Goal: Task Accomplishment & Management: Complete application form

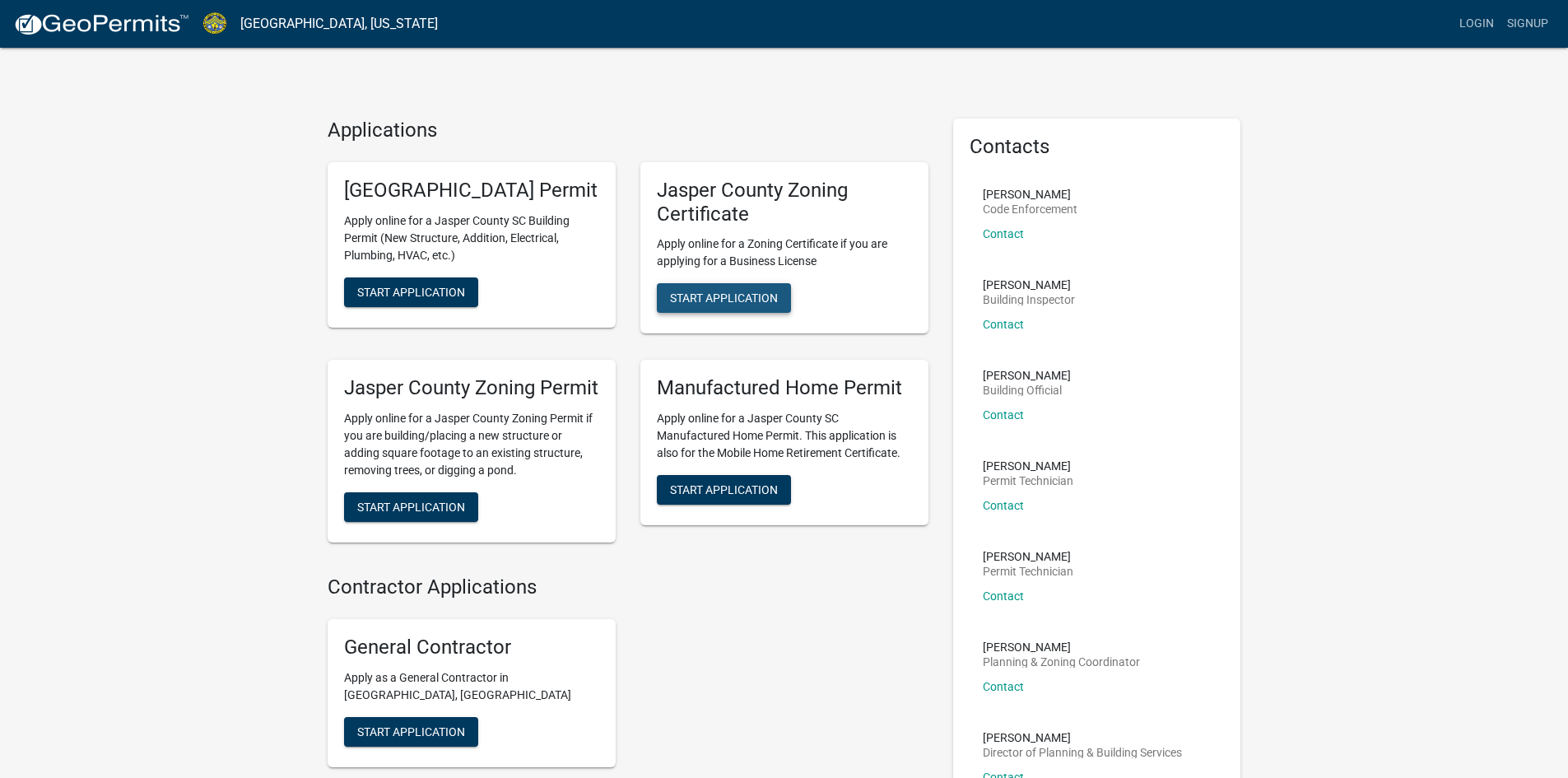
click at [759, 289] on button "Start Application" at bounding box center [723, 298] width 134 height 30
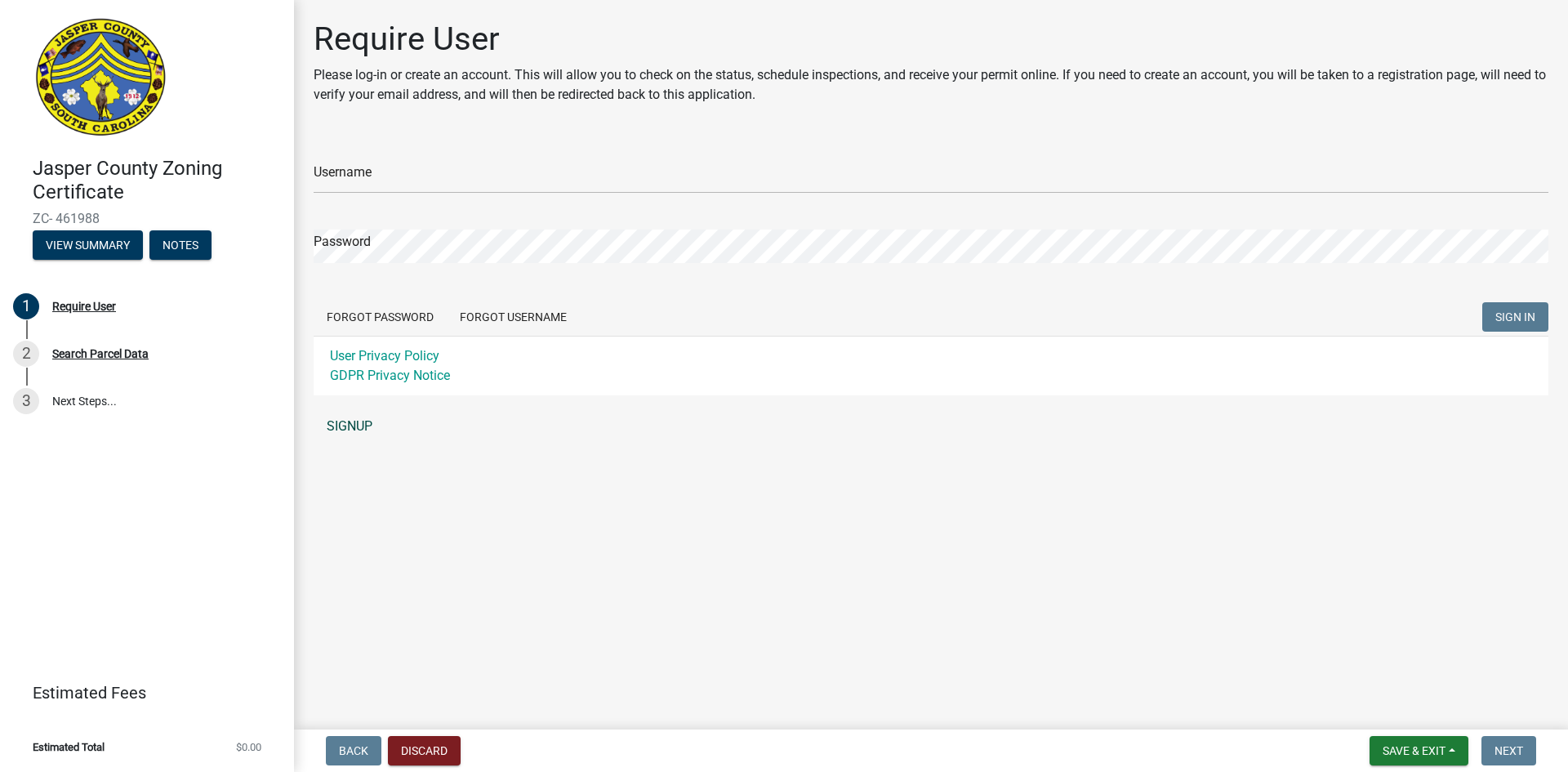
click at [360, 421] on link "SIGNUP" at bounding box center [931, 425] width 1235 height 33
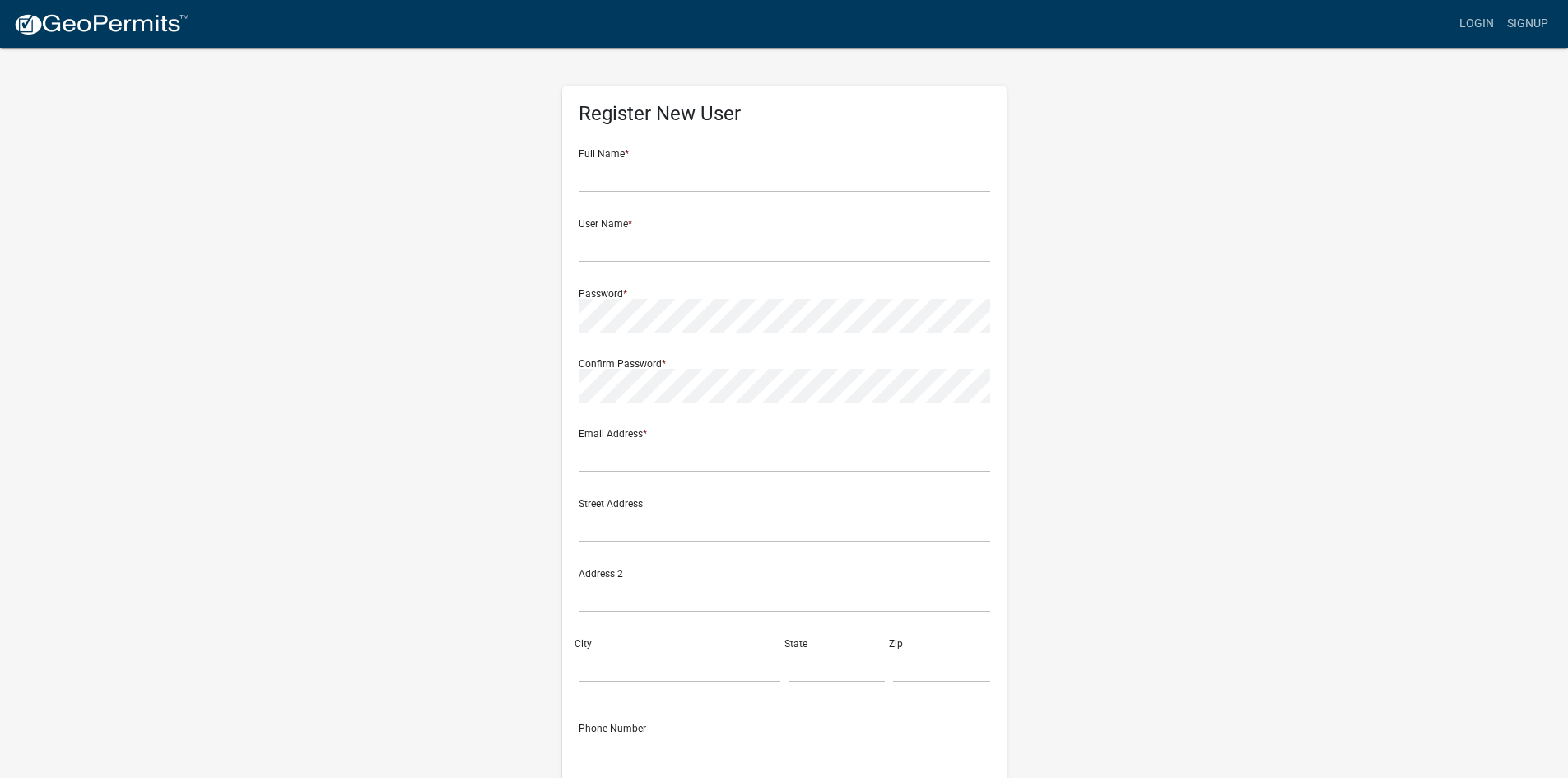
click at [747, 150] on div "Full Name *" at bounding box center [785, 163] width 412 height 57
click at [735, 166] on input "text" at bounding box center [785, 176] width 412 height 34
click at [1107, 234] on div "Register New User Full Name * User Name * Password * Confirm Password * Email A…" at bounding box center [784, 486] width 938 height 880
click at [739, 175] on input "text" at bounding box center [785, 176] width 412 height 34
type input "[PERSON_NAME]"
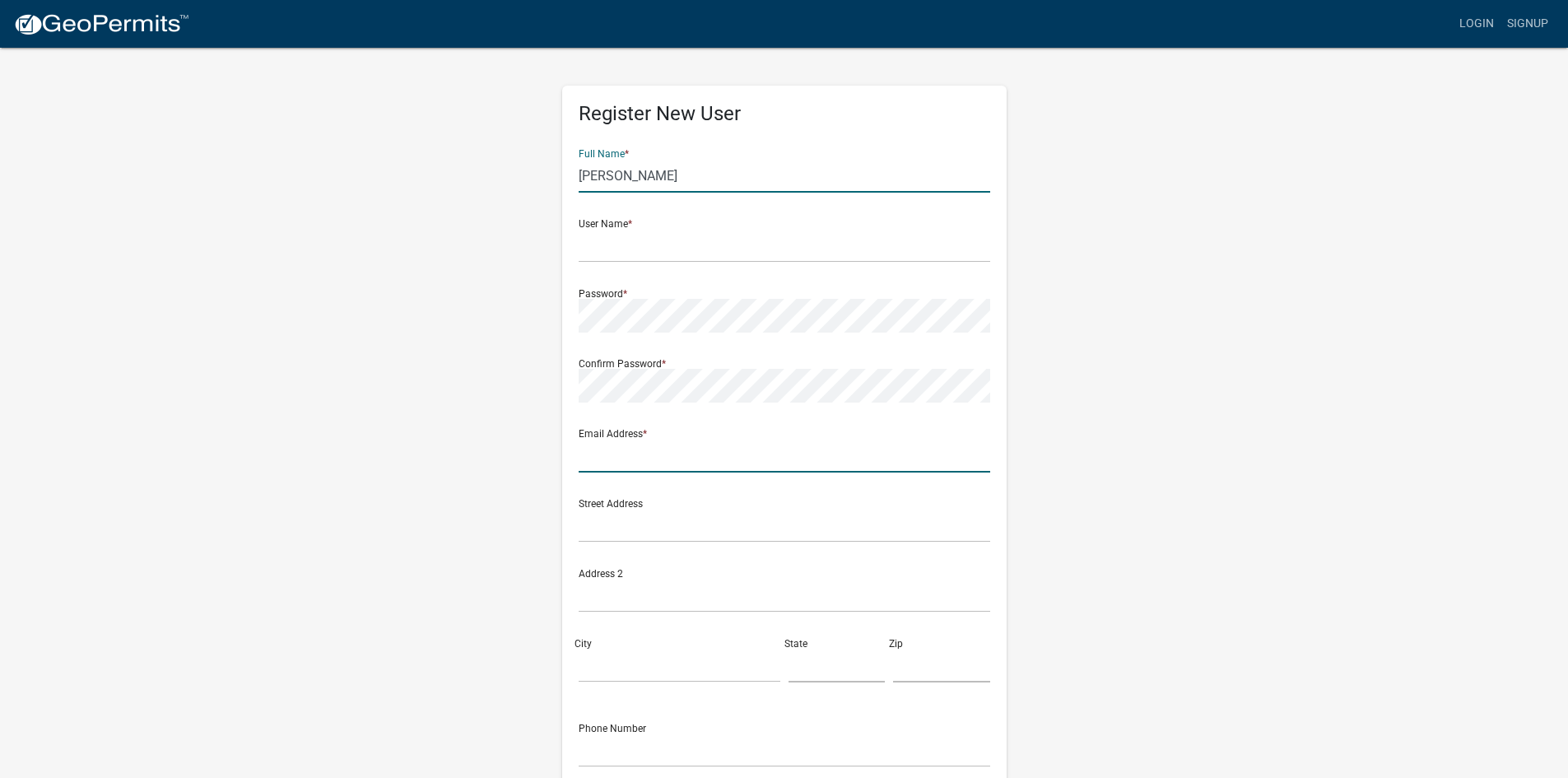
type input "[EMAIL_ADDRESS][DOMAIN_NAME]"
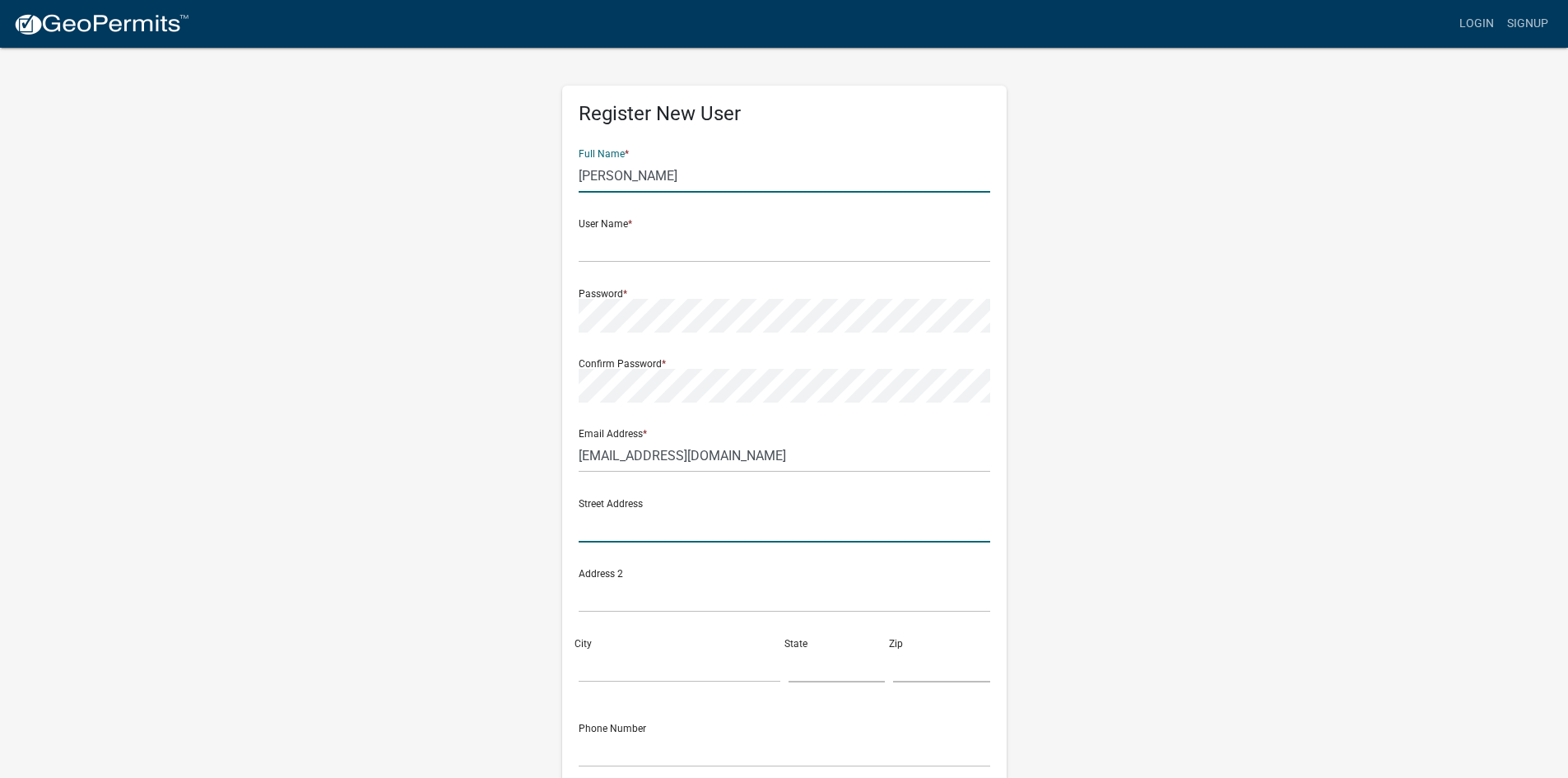
type input "1121 Maribob Circle"
type input "Savannah"
type input "[US_STATE]"
type input "31406"
type input "9124414469"
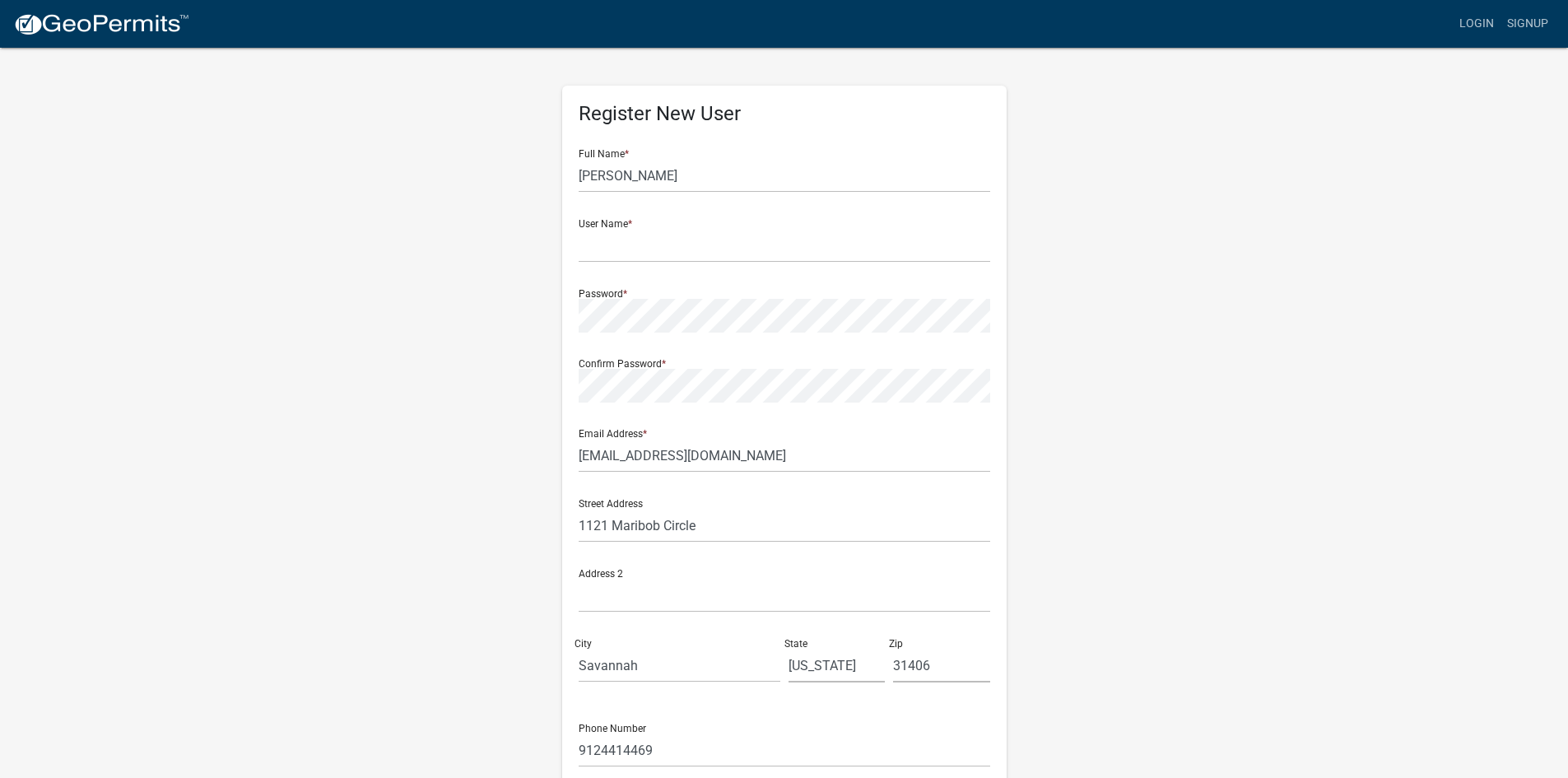
click at [1223, 351] on div "Register New User Full Name * [PERSON_NAME] User Name * Password * Confirm Pass…" at bounding box center [784, 486] width 938 height 880
click at [822, 180] on input "[PERSON_NAME]" at bounding box center [785, 176] width 412 height 34
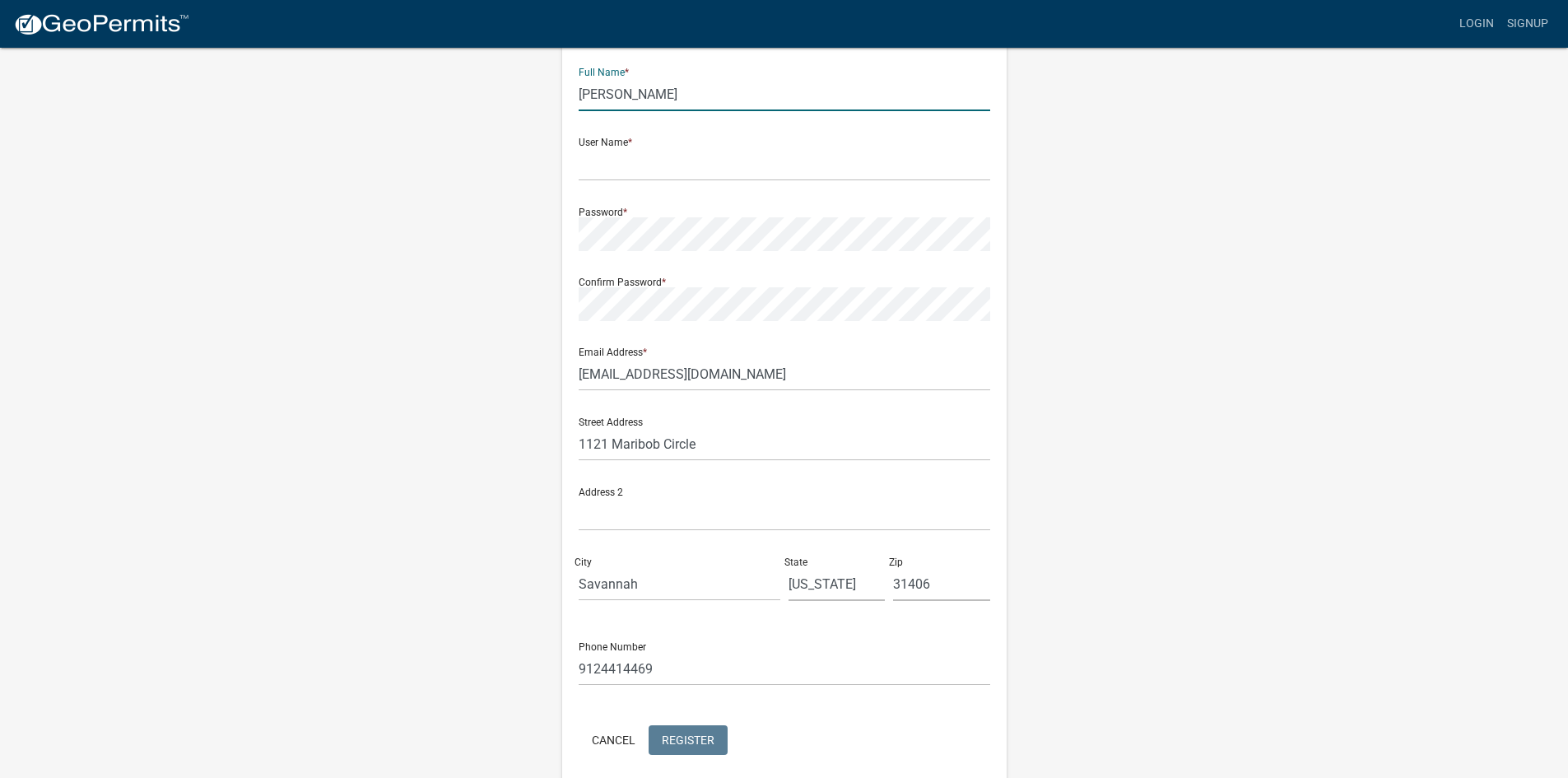
scroll to position [83, 0]
click at [731, 454] on input "1121 Maribob Circle" at bounding box center [785, 443] width 412 height 34
type input "1"
type input "8"
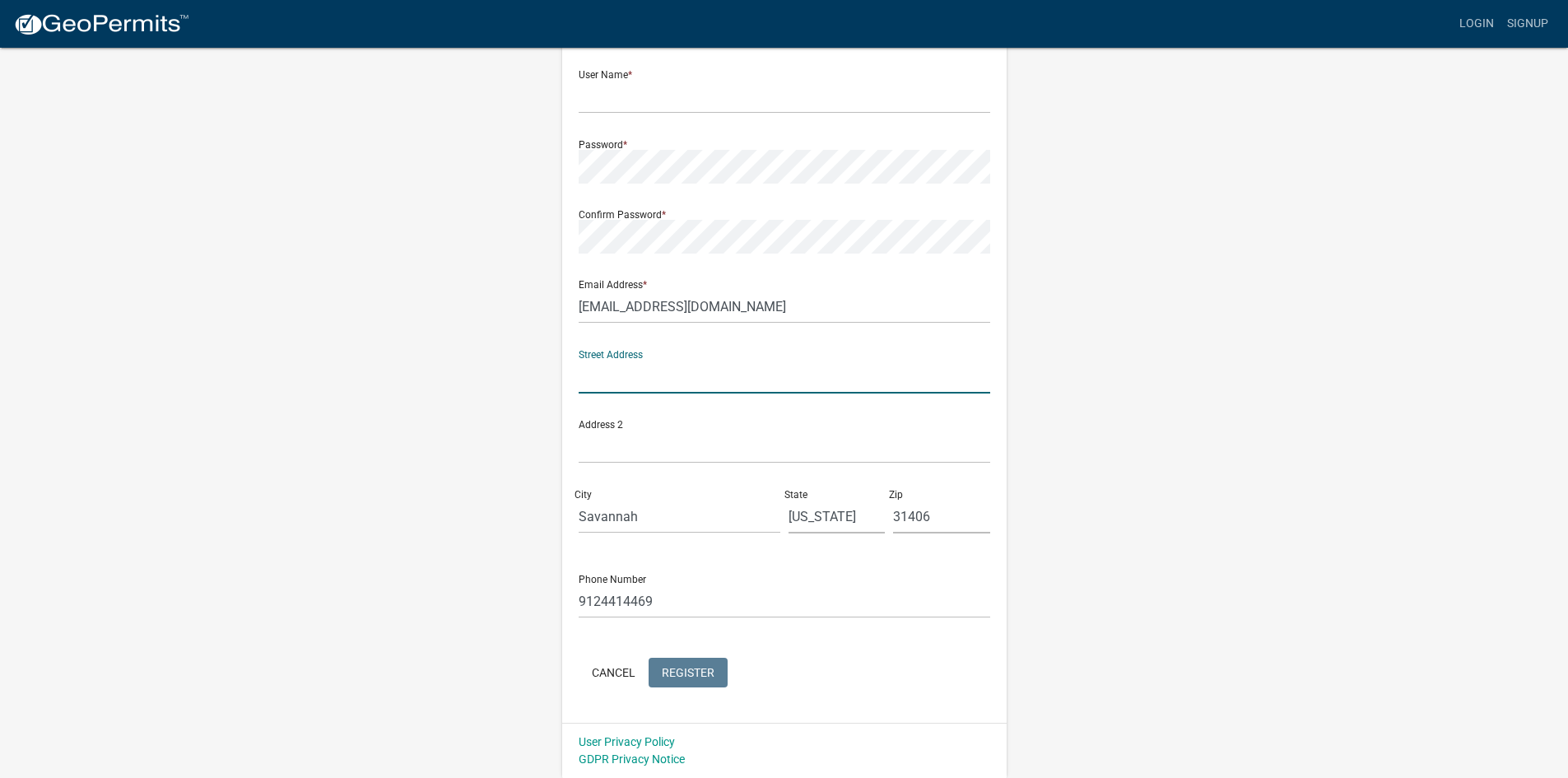
scroll to position [0, 0]
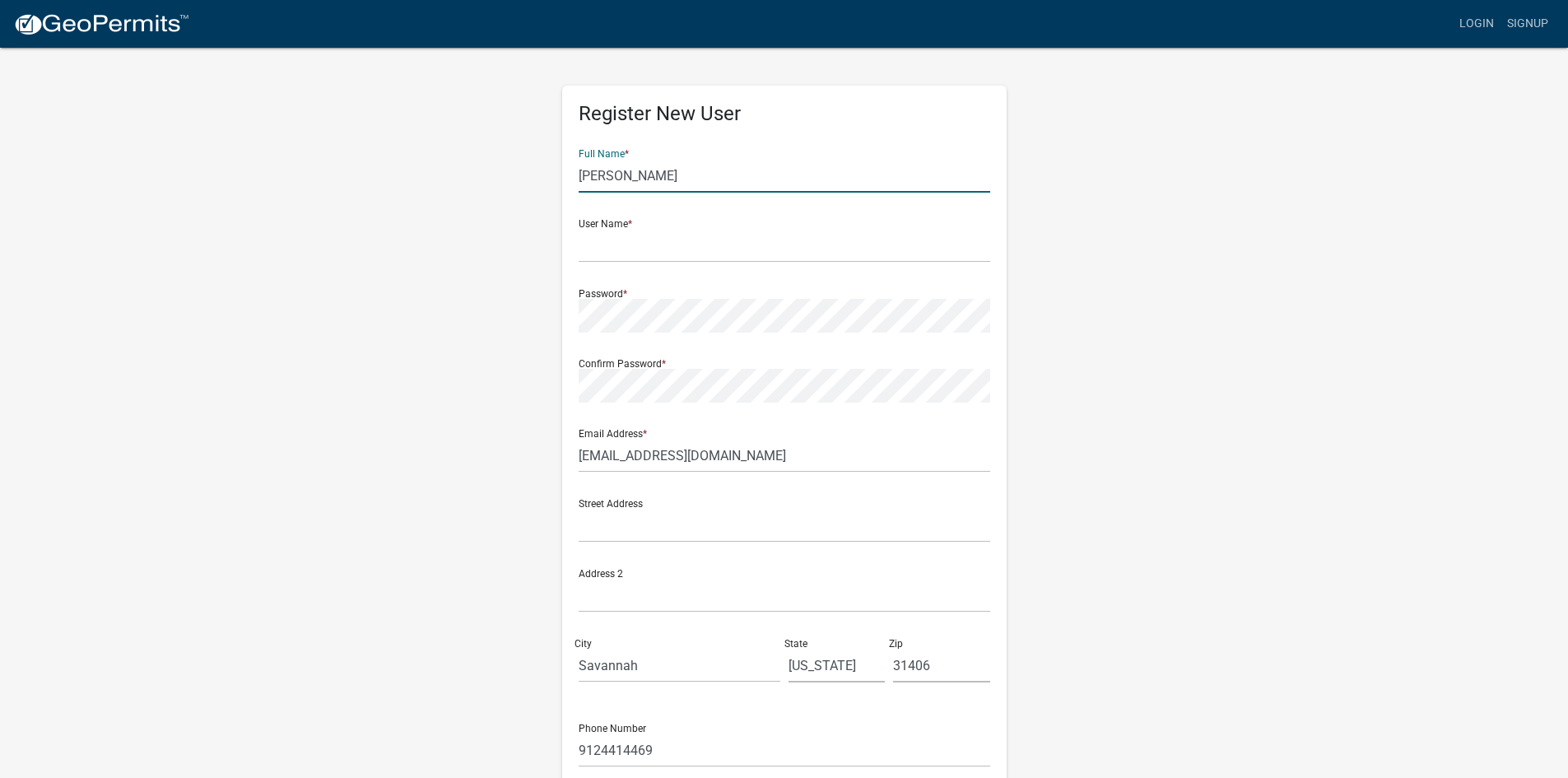
click at [950, 179] on input "[PERSON_NAME]" at bounding box center [785, 176] width 412 height 34
click at [1331, 390] on wm-register-view "more_horiz Login Signup Register New User Full Name * [PERSON_NAME] User Name *…" at bounding box center [784, 463] width 1568 height 926
click at [861, 188] on input "[PERSON_NAME]" at bounding box center [785, 176] width 412 height 34
type input "J"
click at [701, 168] on input "text" at bounding box center [785, 176] width 412 height 34
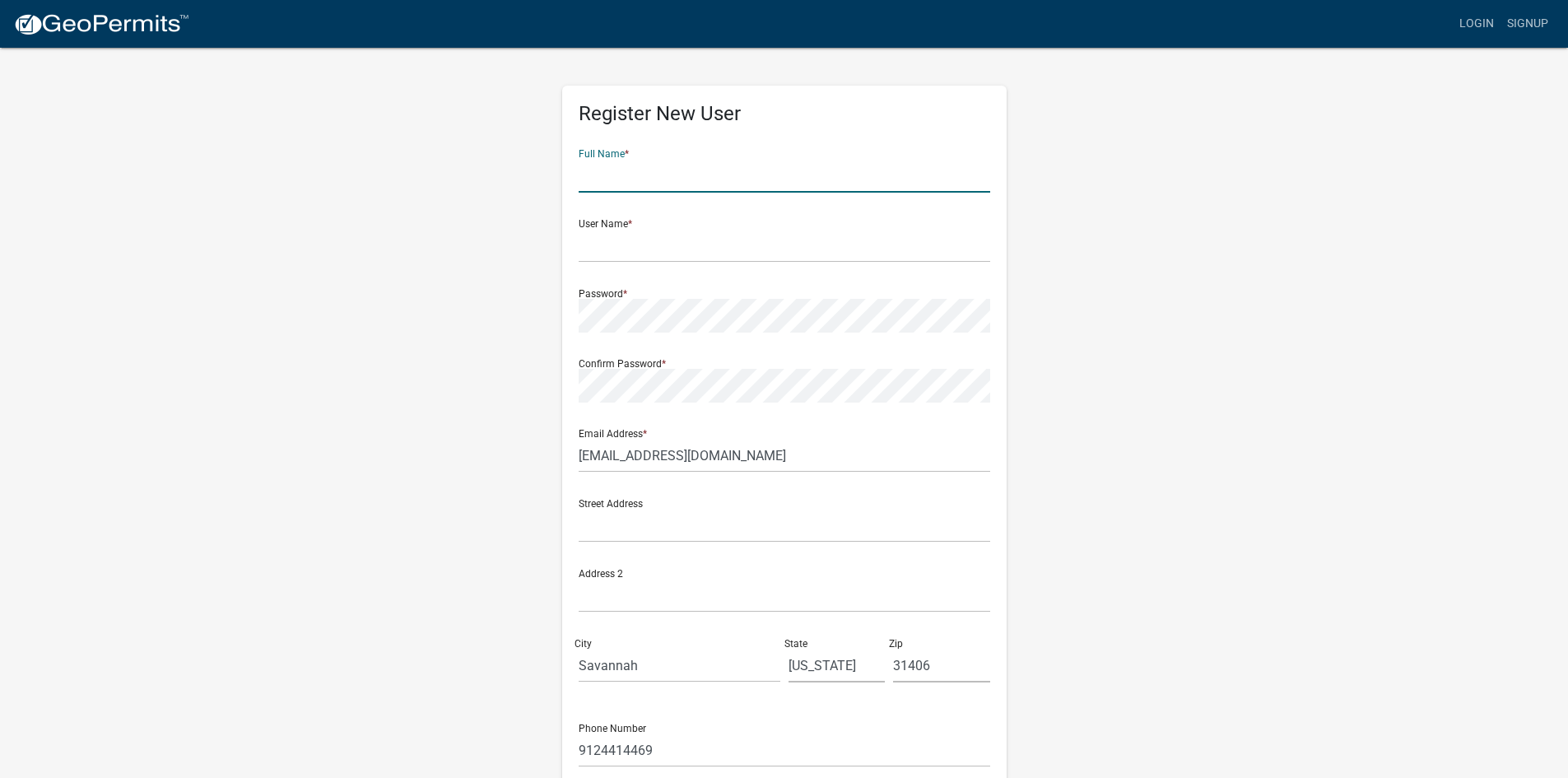
type input "[PERSON_NAME]"
type input "1121 Maribob Circle"
click at [655, 257] on input "text" at bounding box center [785, 246] width 412 height 34
click at [687, 248] on input "text" at bounding box center [785, 246] width 412 height 34
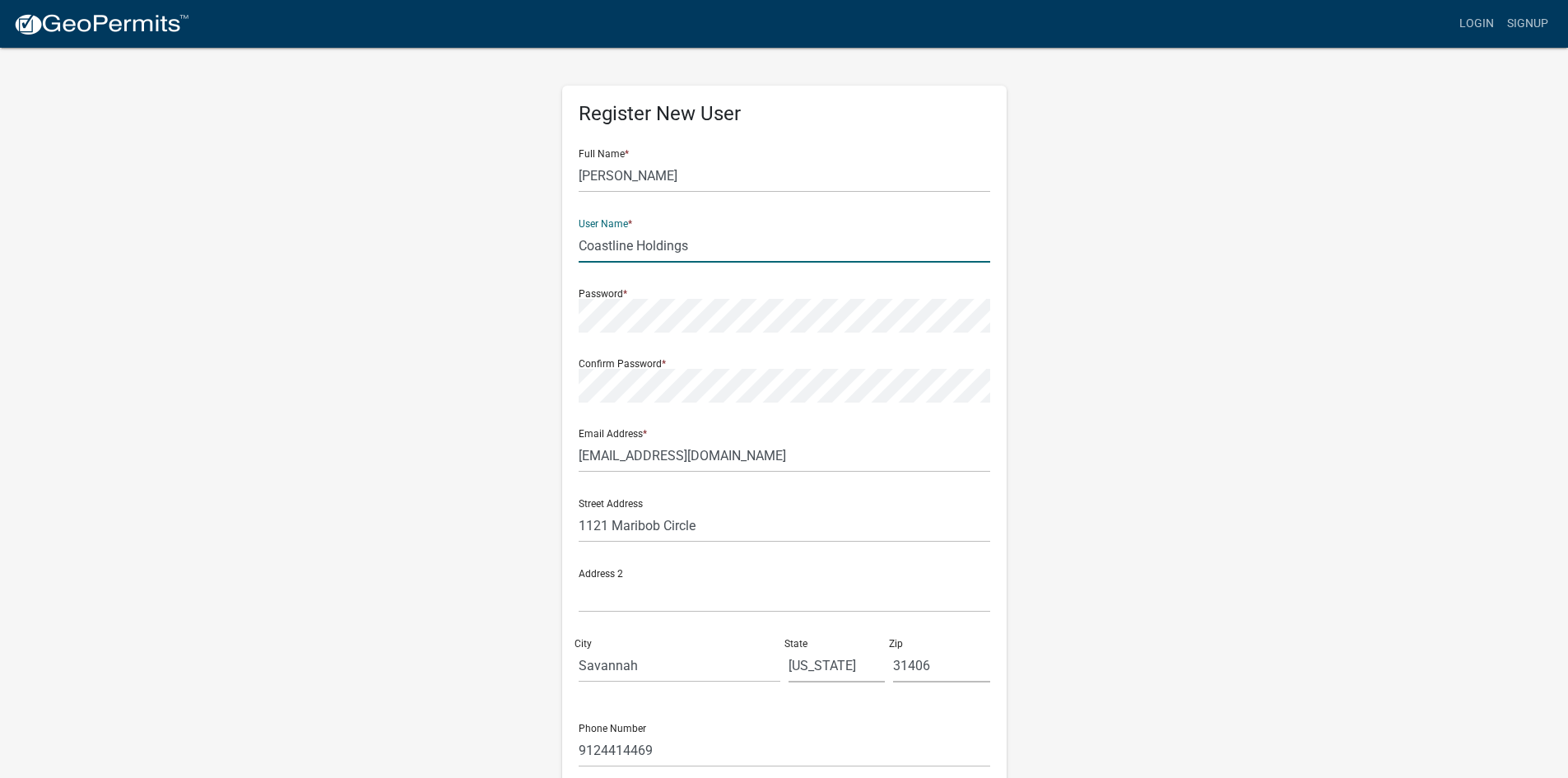
type input "Coastline Holdings"
click at [1231, 377] on div "Register New User Full Name * [PERSON_NAME] User Name * Coastline Holdings Pass…" at bounding box center [784, 486] width 938 height 880
click at [622, 296] on div "Password *" at bounding box center [785, 303] width 412 height 57
click at [617, 295] on div "Password *" at bounding box center [785, 303] width 412 height 57
click at [619, 338] on form "Full Name * [PERSON_NAME] User Name * Coastline Holdings Password * Confirm Pas…" at bounding box center [785, 487] width 412 height 704
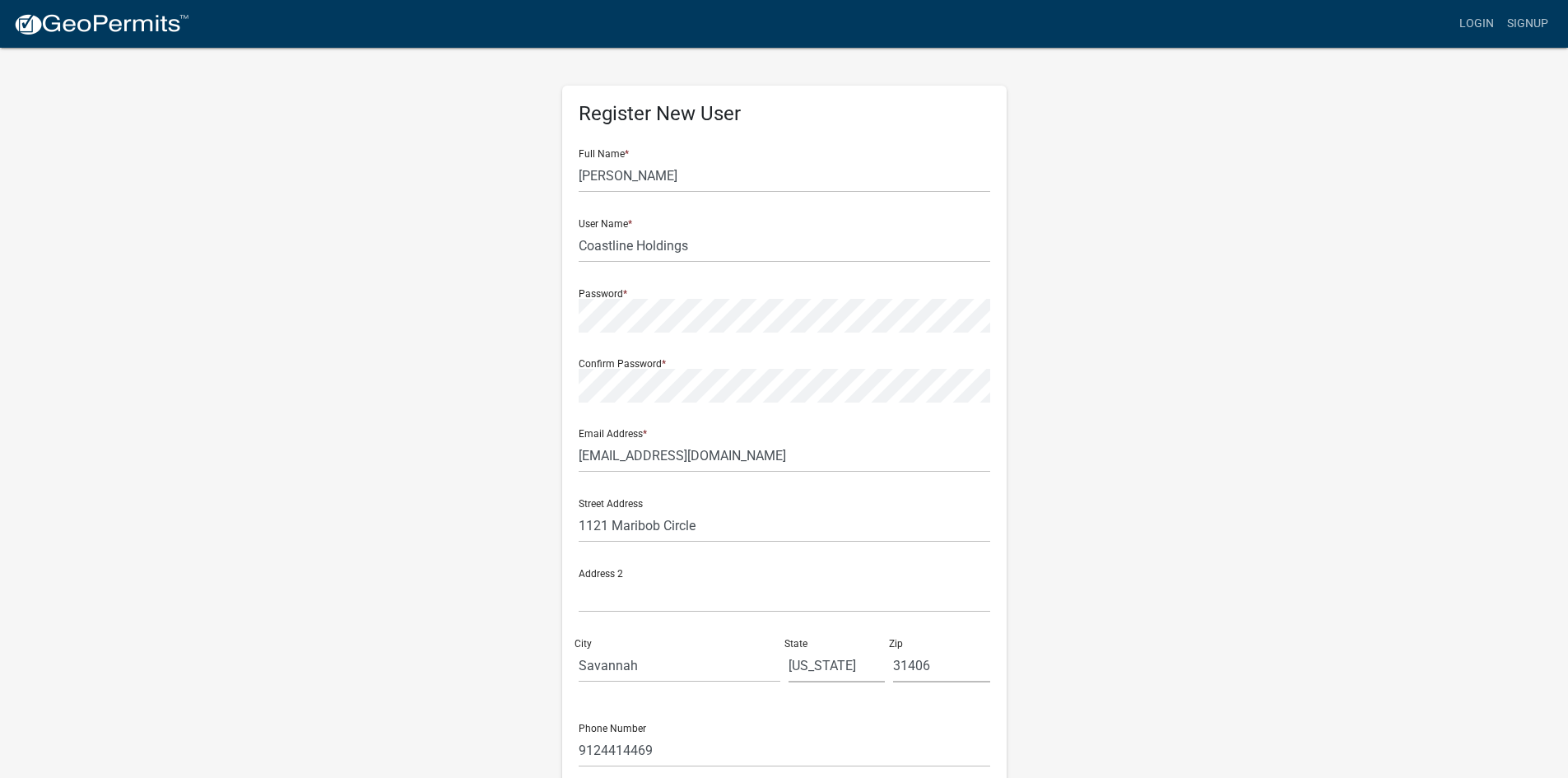
click at [636, 362] on div "Confirm Password *" at bounding box center [785, 373] width 412 height 57
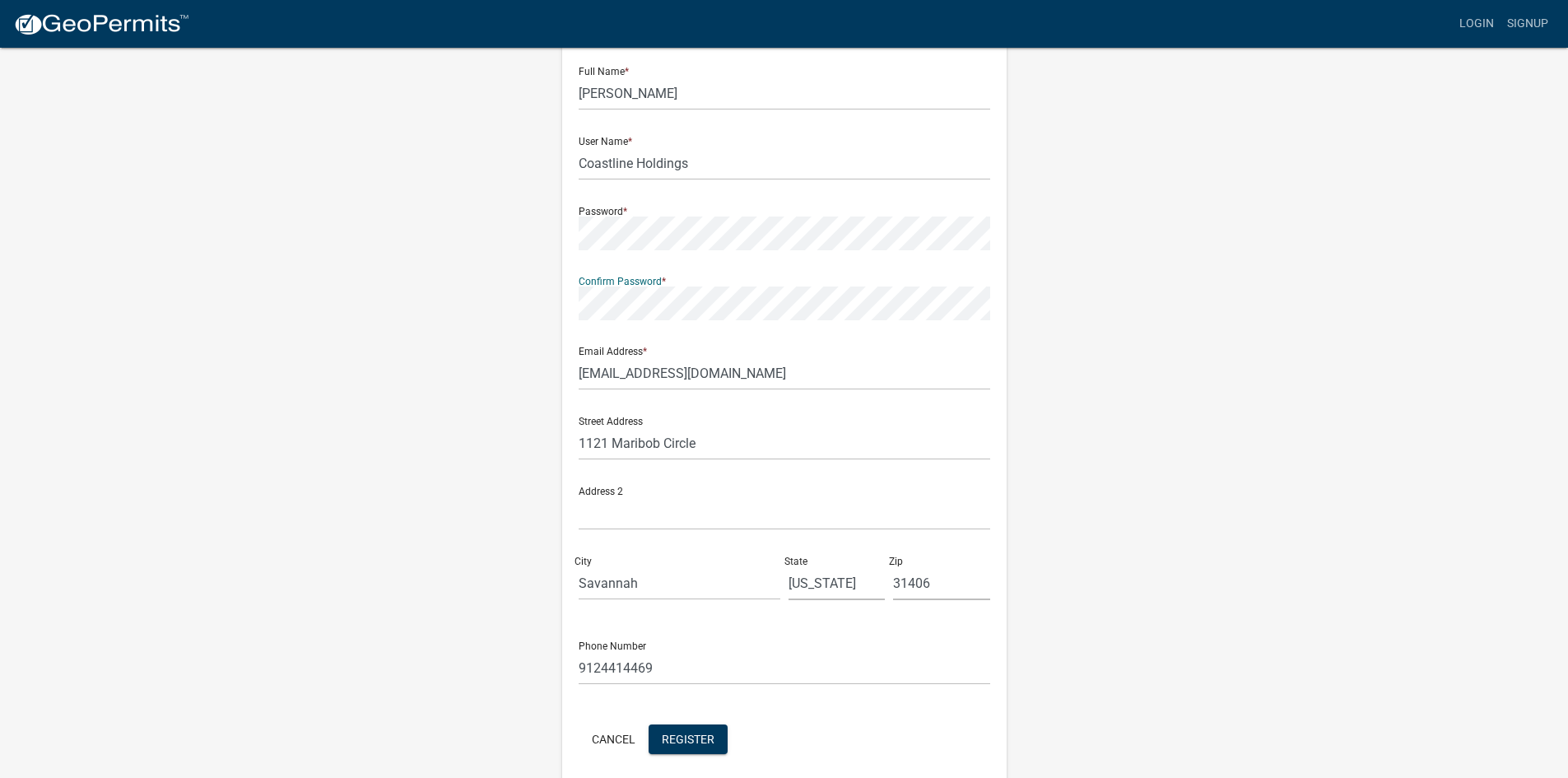
scroll to position [149, 0]
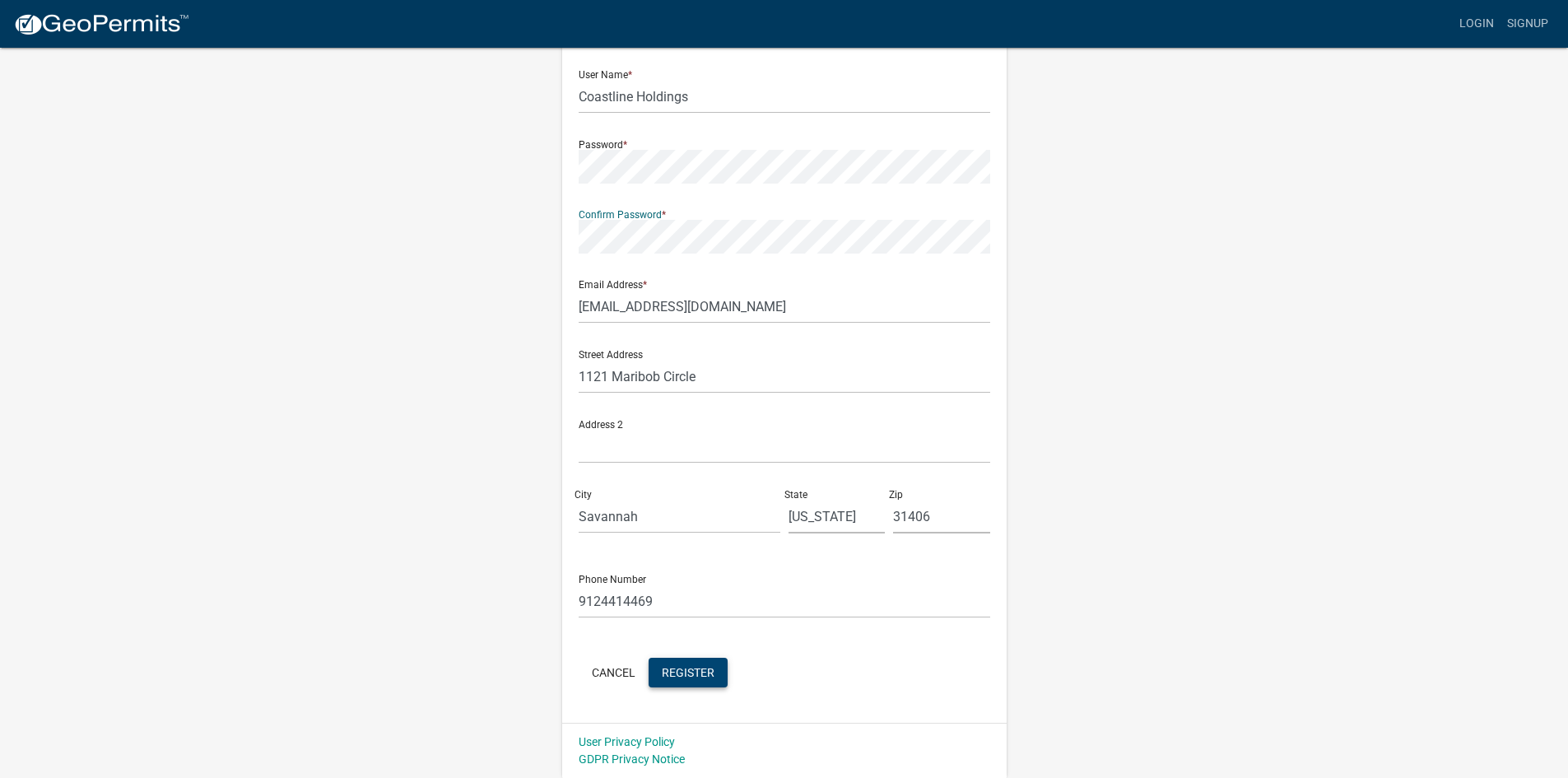
click at [707, 670] on span "Register" at bounding box center [687, 671] width 53 height 13
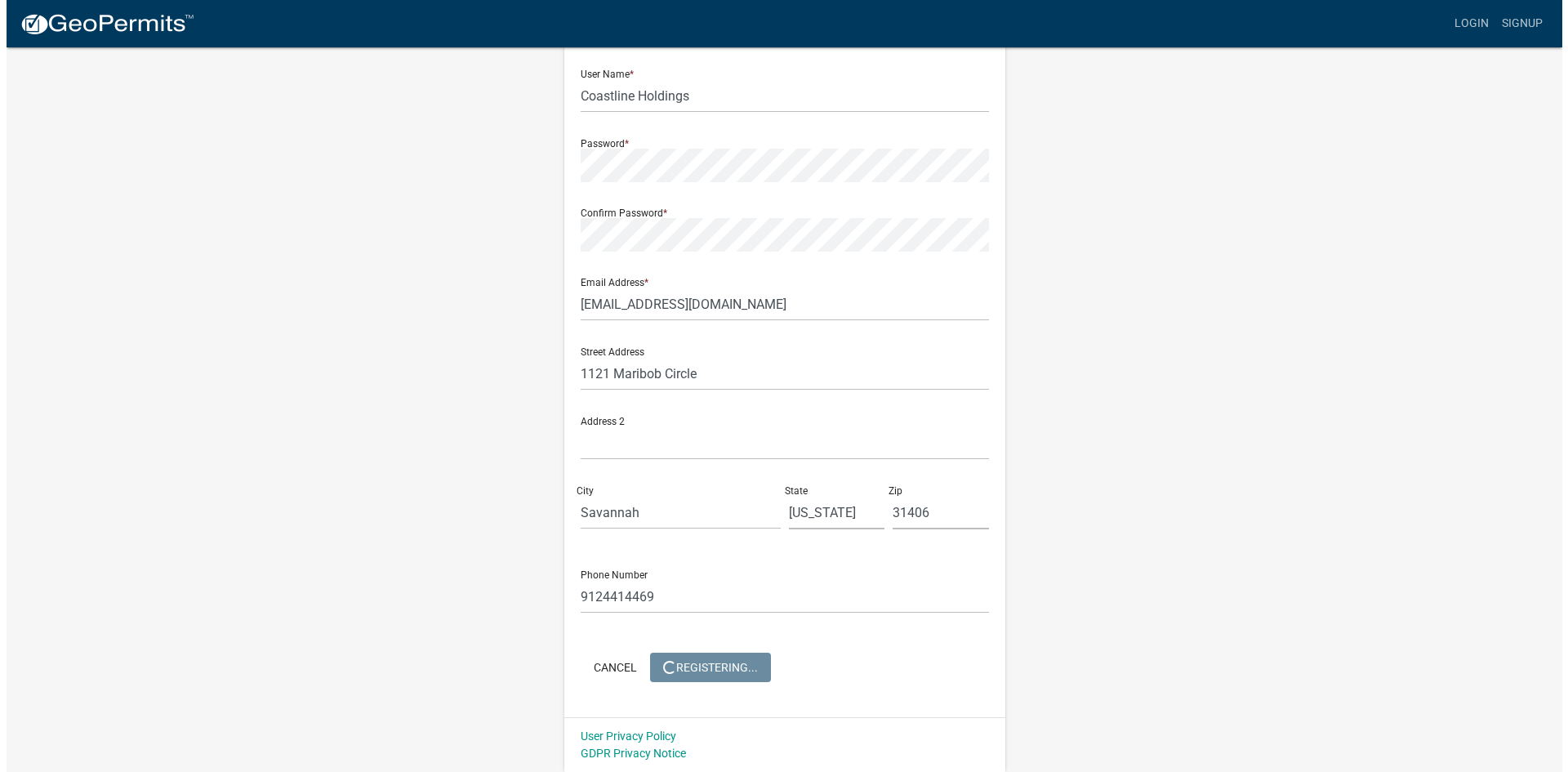
scroll to position [0, 0]
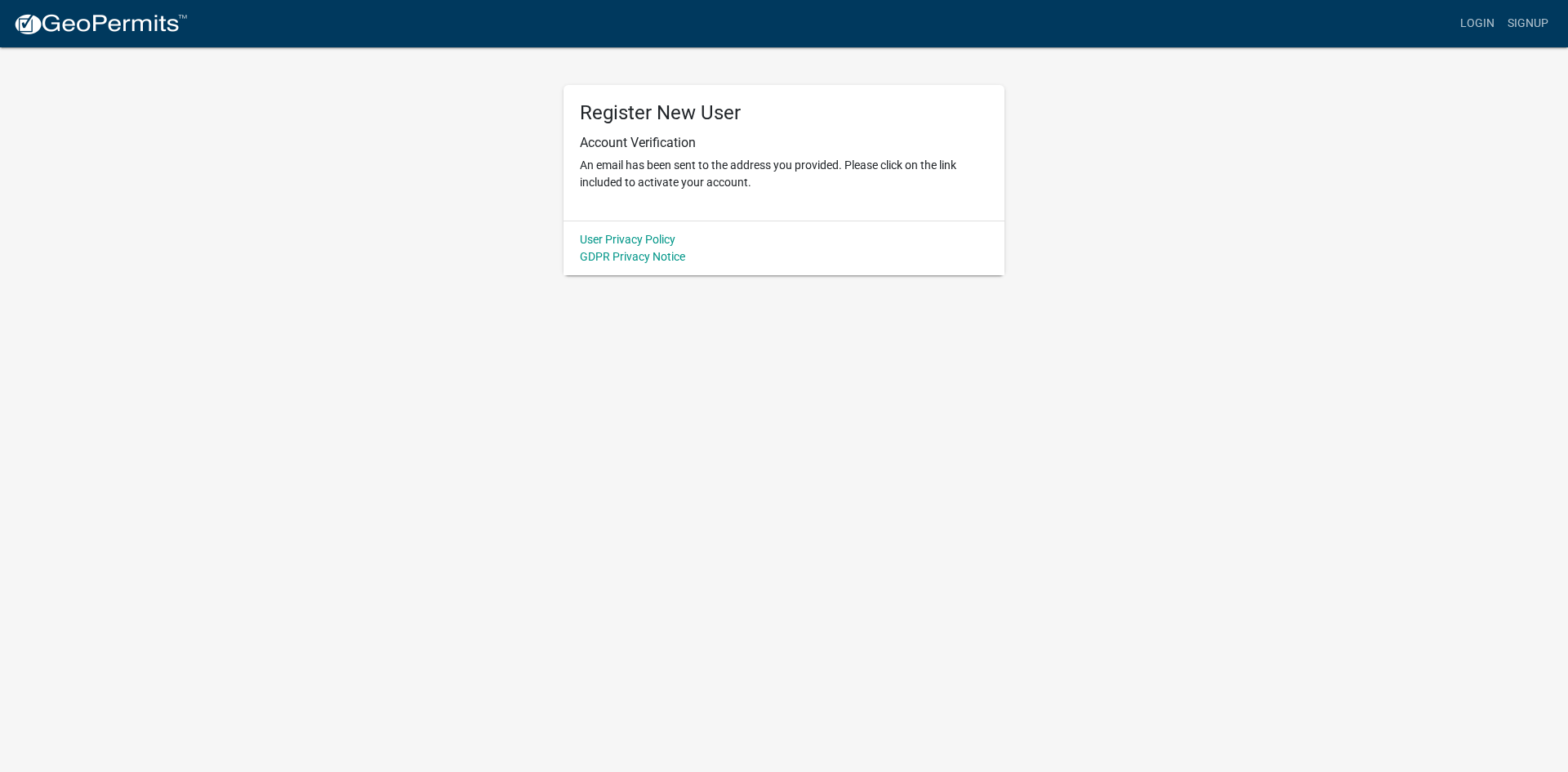
click at [690, 332] on body "Internet Explorer does NOT work with GeoPermits. Get a new browser for more sec…" at bounding box center [784, 386] width 1568 height 772
click at [930, 236] on div "User Privacy Policy GDPR Privacy Notice" at bounding box center [784, 247] width 441 height 54
